Goal: Find contact information: Find contact information

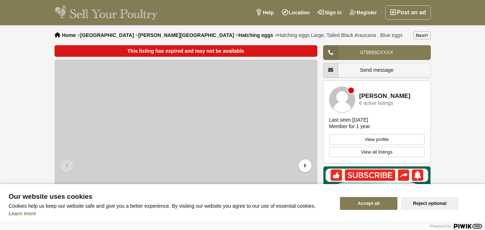
click at [239, 199] on span "Our website uses cookies" at bounding box center [170, 196] width 323 height 7
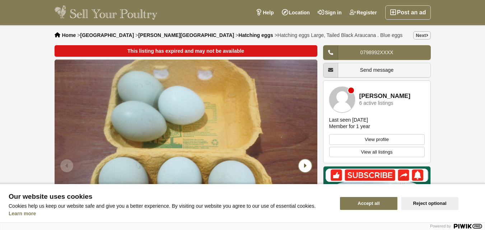
click at [305, 165] on icon "Next slide" at bounding box center [305, 165] width 13 height 13
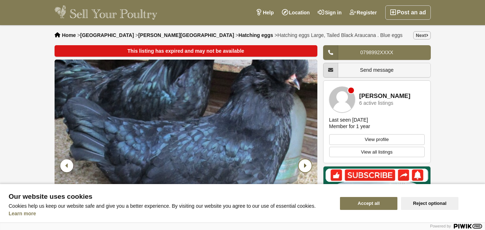
click at [305, 165] on icon "Next slide" at bounding box center [305, 165] width 13 height 13
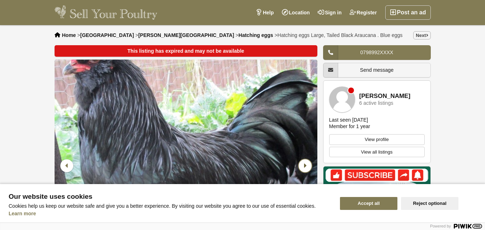
click at [305, 165] on icon "Next slide" at bounding box center [305, 165] width 13 height 13
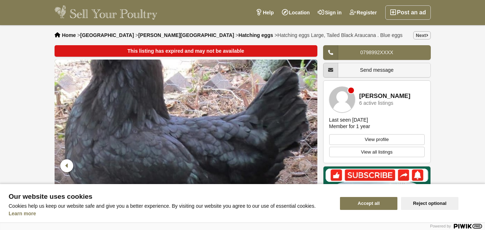
click at [370, 97] on link "[PERSON_NAME]" at bounding box center [384, 96] width 51 height 7
